Goal: Transaction & Acquisition: Subscribe to service/newsletter

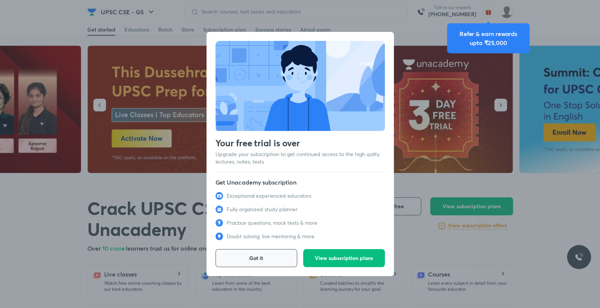
click at [274, 256] on button "Got it" at bounding box center [257, 258] width 82 height 18
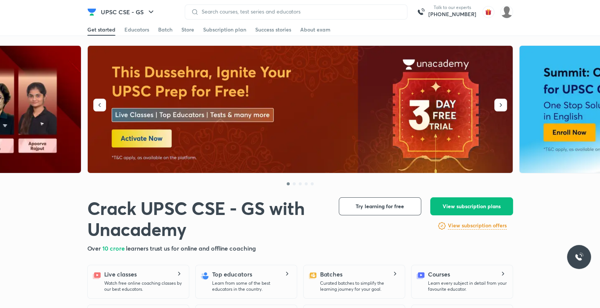
click at [161, 136] on img at bounding box center [301, 109] width 426 height 127
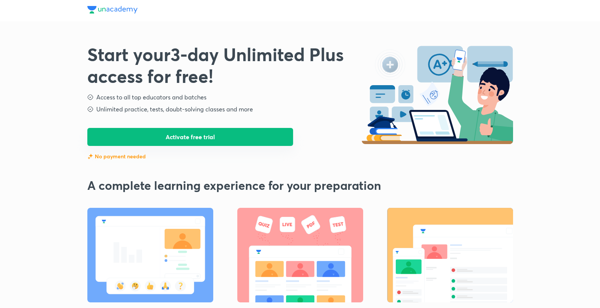
click at [171, 136] on button "Activate free trial" at bounding box center [190, 137] width 206 height 18
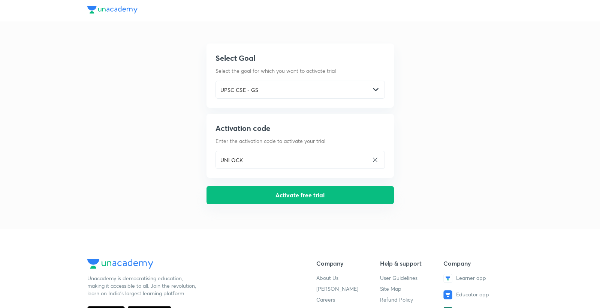
click at [302, 196] on button "Activate free trial" at bounding box center [300, 195] width 187 height 18
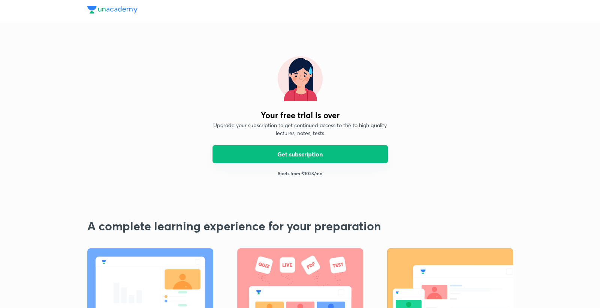
click at [313, 159] on button "Get subscription" at bounding box center [300, 154] width 175 height 18
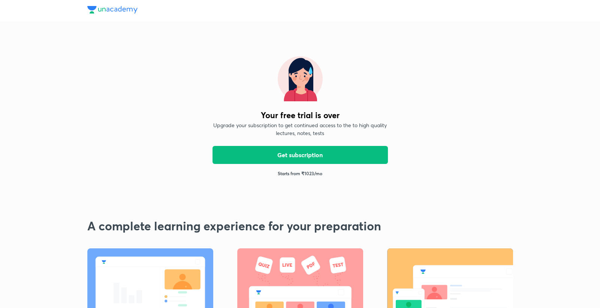
click at [121, 12] on img at bounding box center [112, 9] width 50 height 7
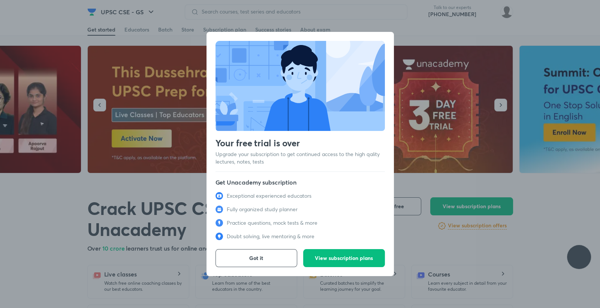
click at [121, 12] on div "Your free trial is over Upgrade your subscription to get continued access to th…" at bounding box center [300, 154] width 600 height 308
click at [469, 164] on div "Your free trial is over Upgrade your subscription to get continued access to th…" at bounding box center [300, 154] width 600 height 308
